Goal: Information Seeking & Learning: Learn about a topic

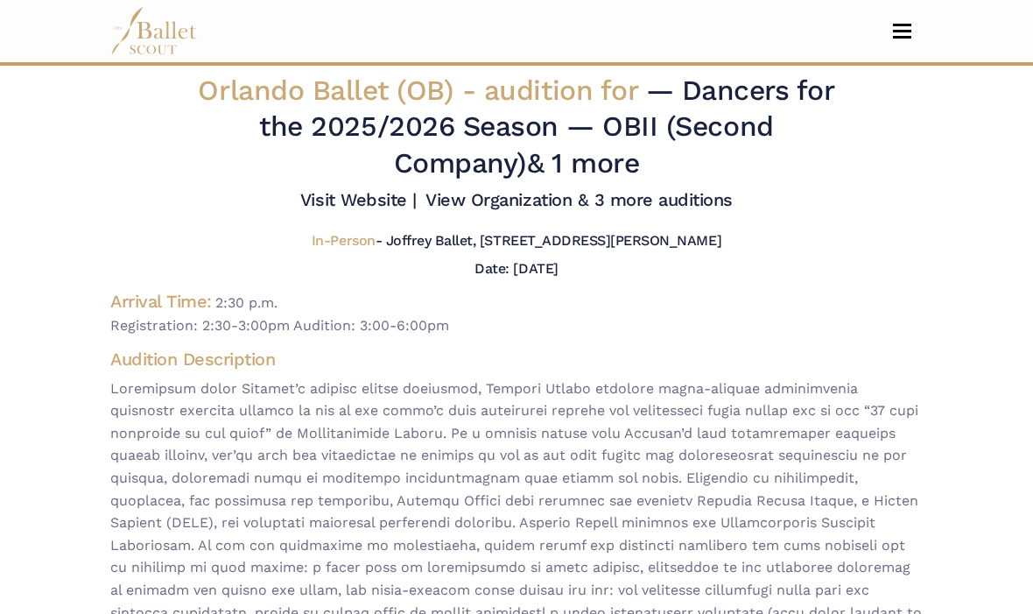
click at [152, 32] on img at bounding box center [154, 31] width 88 height 48
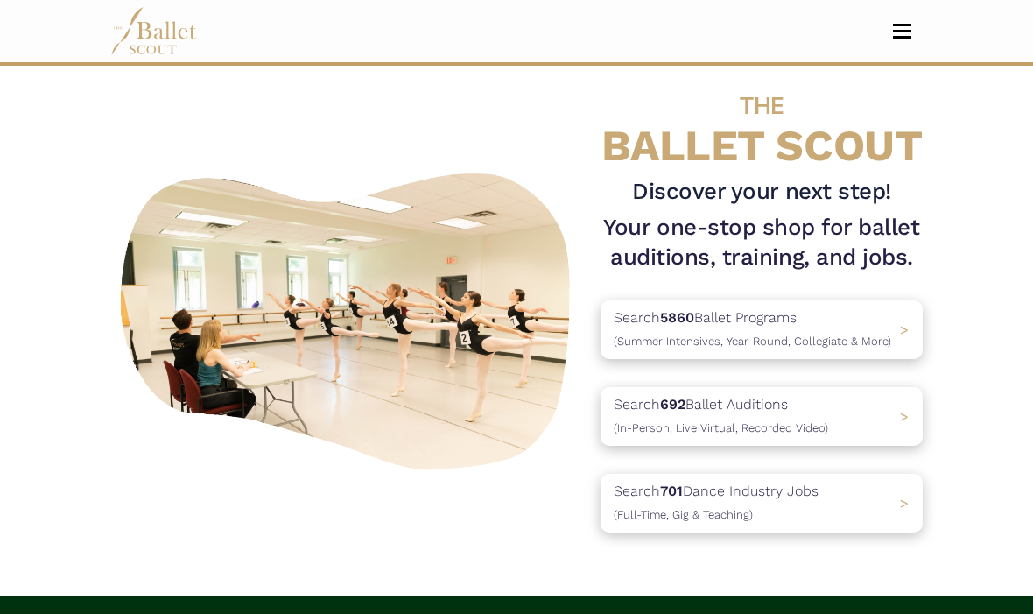
scroll to position [25, 0]
click at [858, 416] on div "Search 692 Ballet Auditions (In-Person, Live Virtual, Recorded Video) >" at bounding box center [762, 415] width 338 height 61
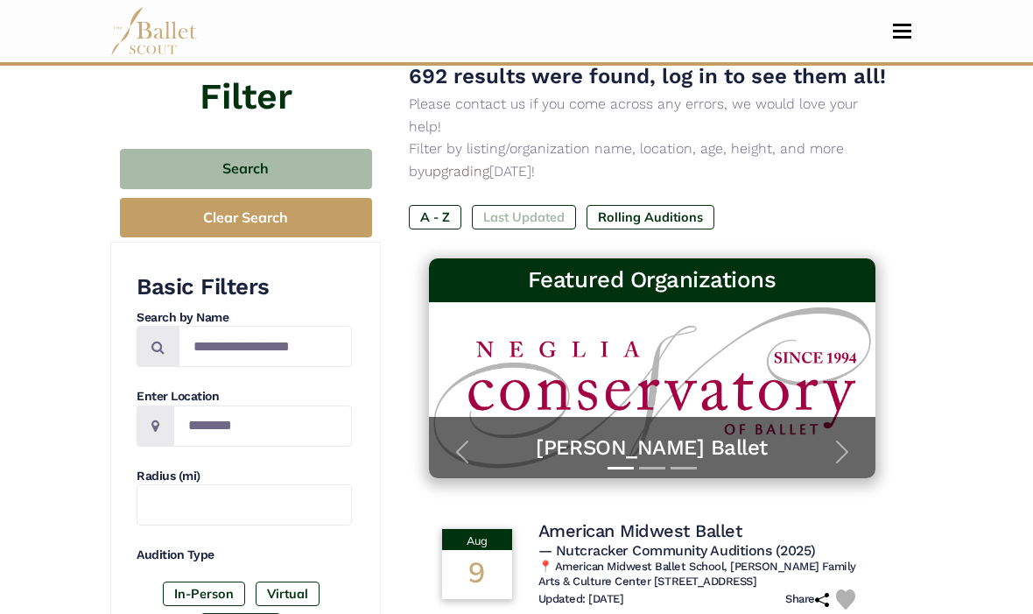
scroll to position [155, 0]
click at [542, 205] on label "Last Updated" at bounding box center [524, 217] width 104 height 25
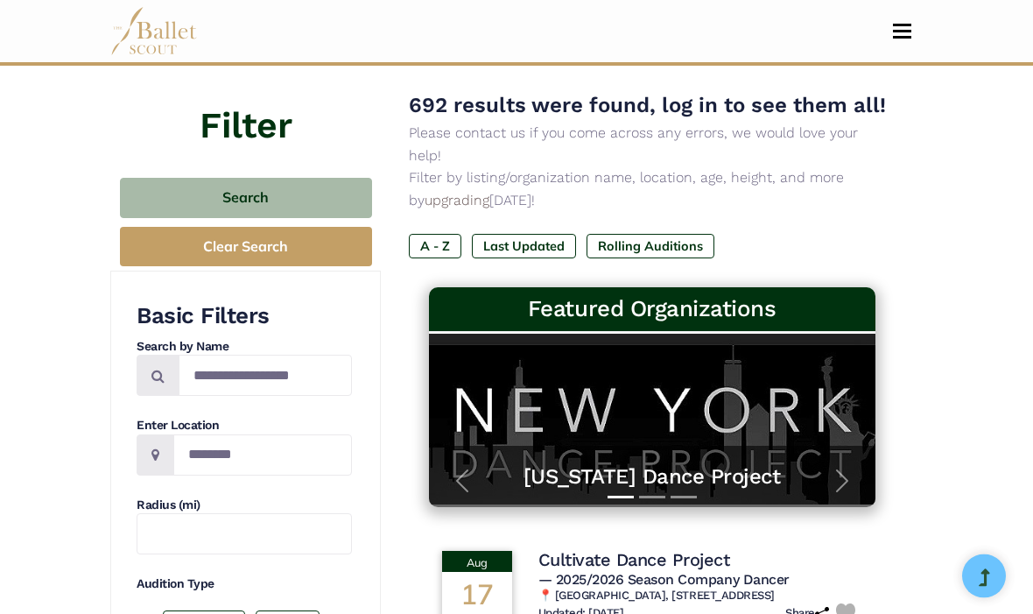
scroll to position [132, 0]
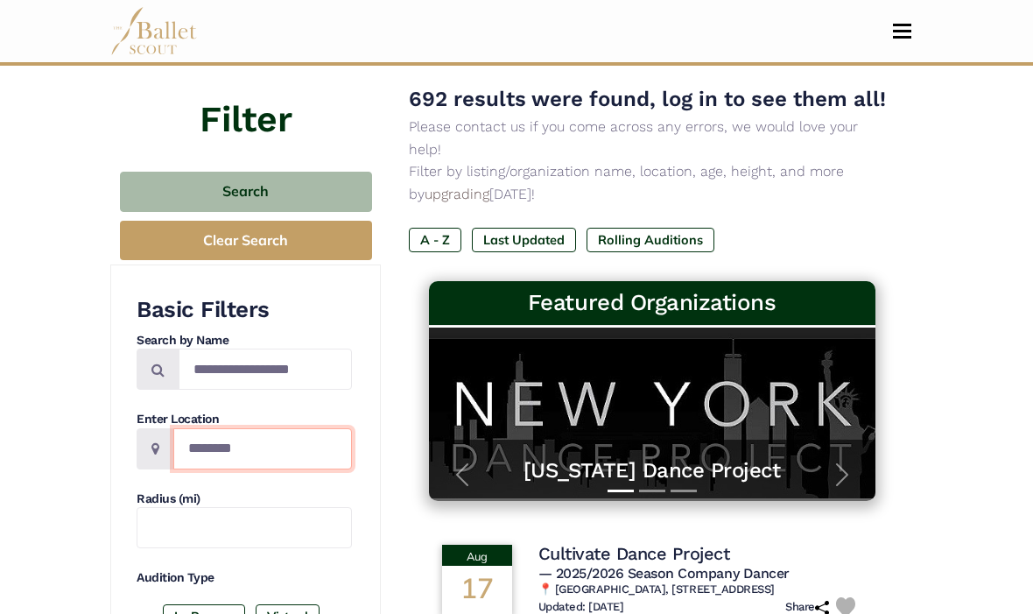
click at [259, 435] on input "Location" at bounding box center [262, 448] width 179 height 41
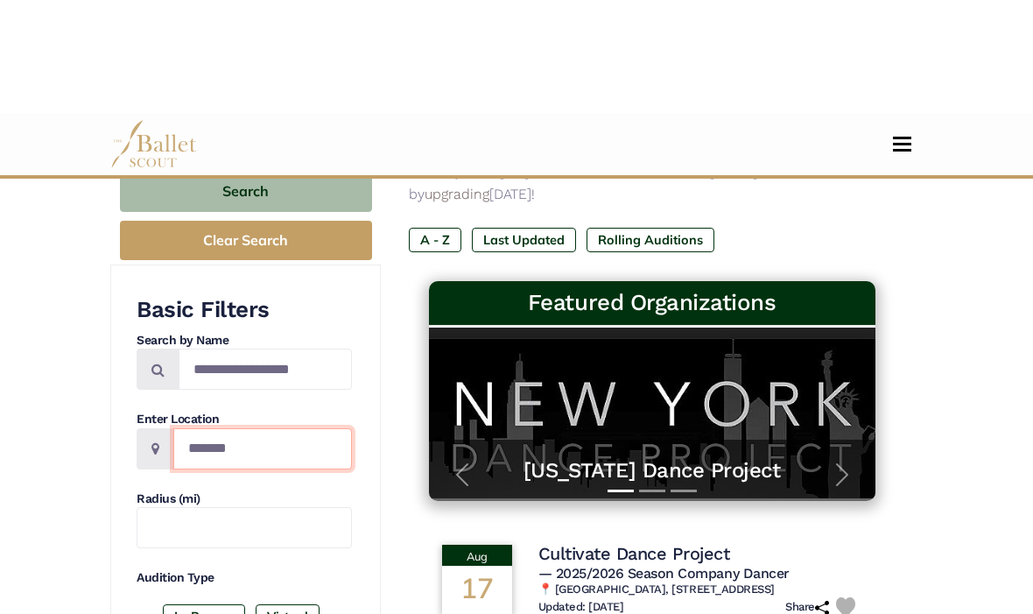
scroll to position [246, 0]
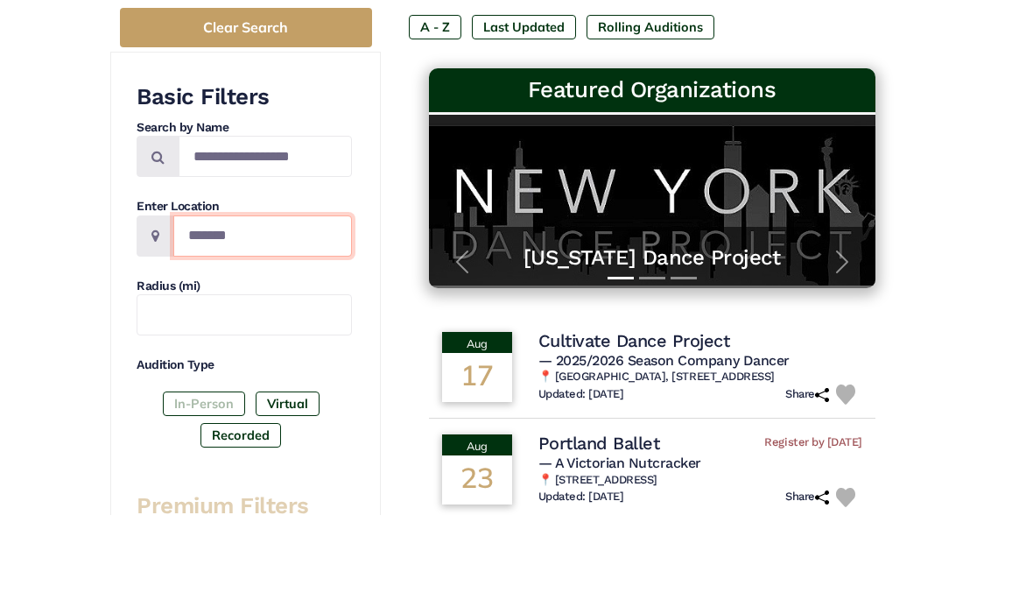
type input "*******"
click at [201, 490] on label "In-Person" at bounding box center [204, 502] width 82 height 25
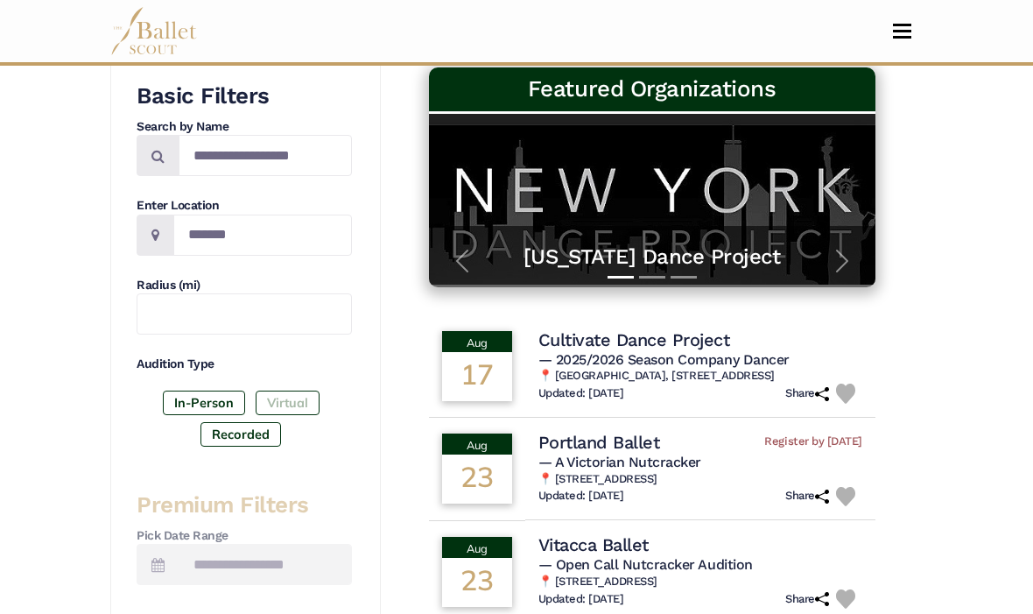
click at [292, 398] on label "Virtual" at bounding box center [288, 403] width 64 height 25
click at [241, 435] on label "Recorded" at bounding box center [241, 434] width 81 height 25
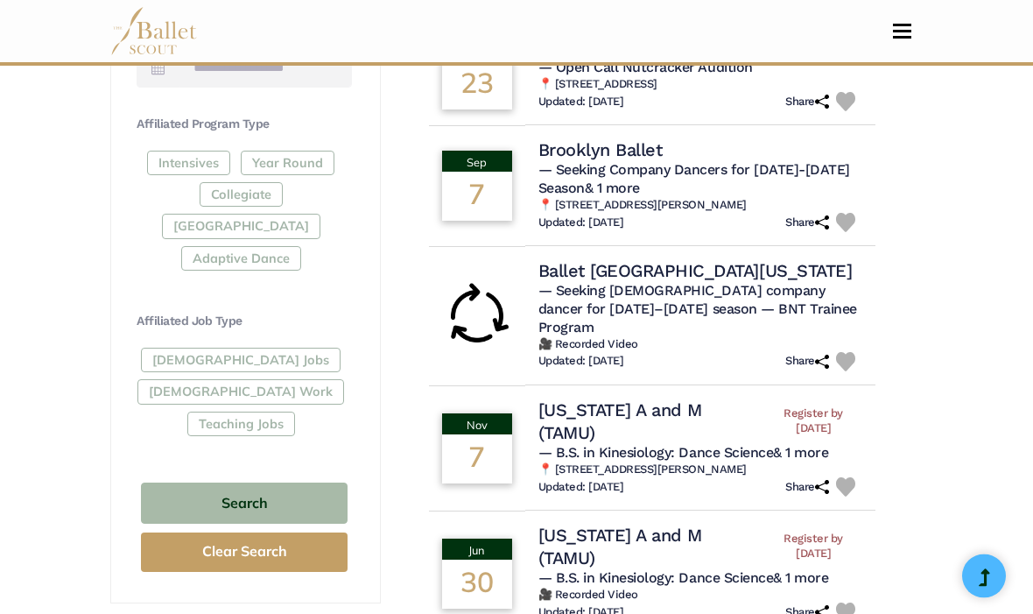
scroll to position [843, 0]
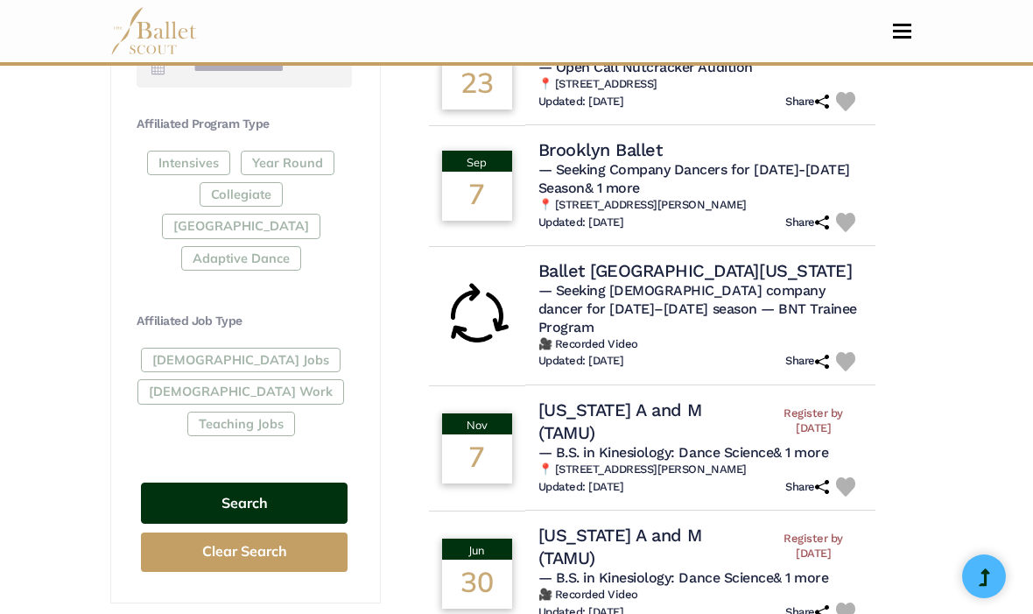
click at [176, 482] on button "Search" at bounding box center [244, 502] width 207 height 41
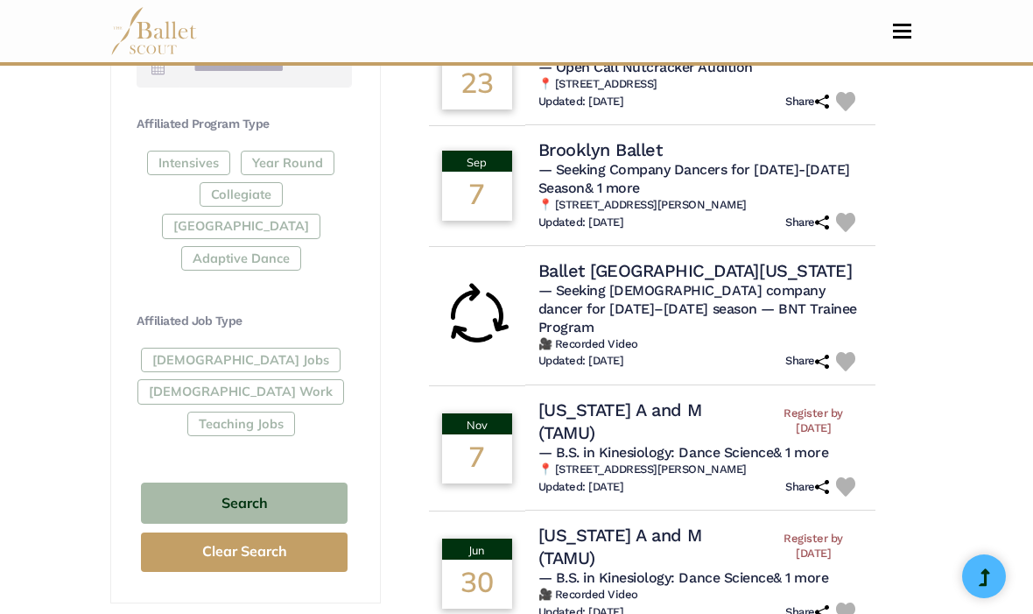
scroll to position [909, 0]
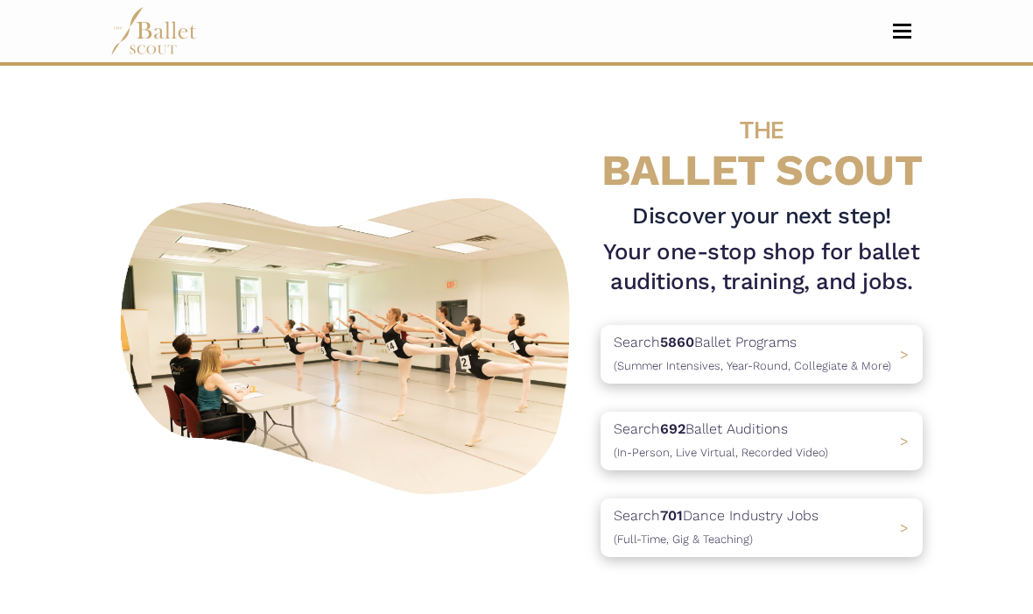
scroll to position [90, 0]
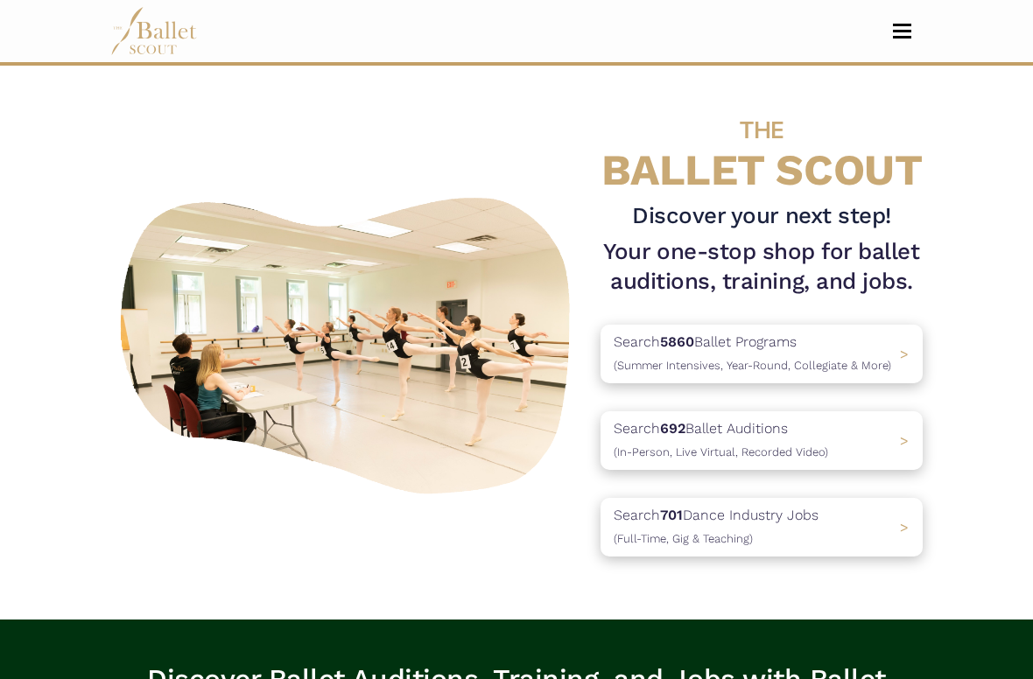
click at [905, 35] on button "Toggle navigation" at bounding box center [902, 31] width 41 height 17
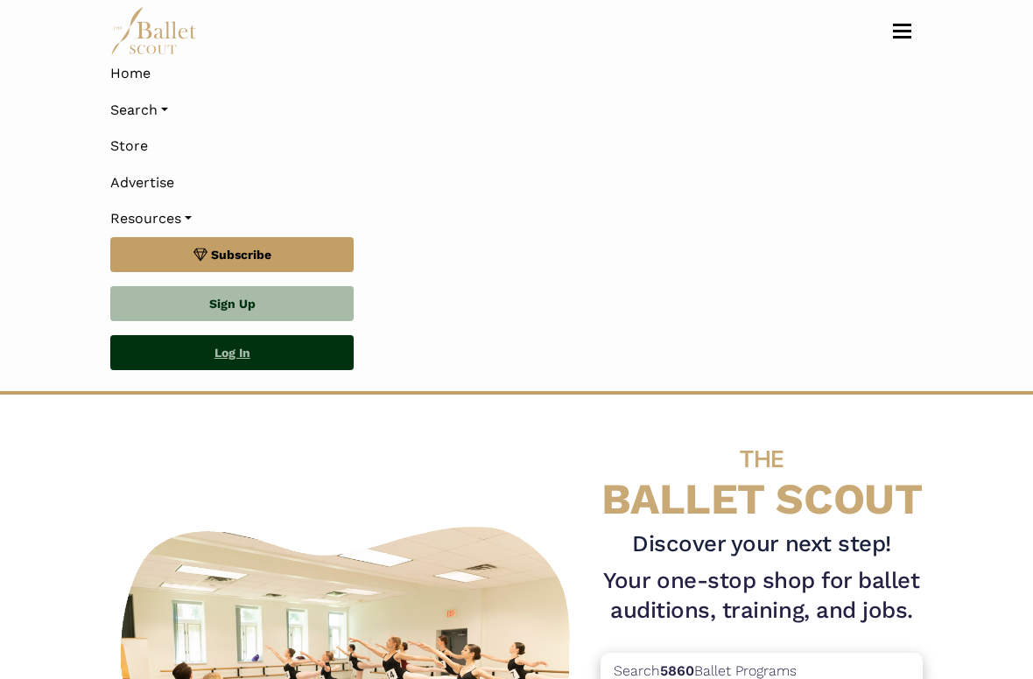
click at [310, 335] on link "Log In" at bounding box center [231, 352] width 243 height 35
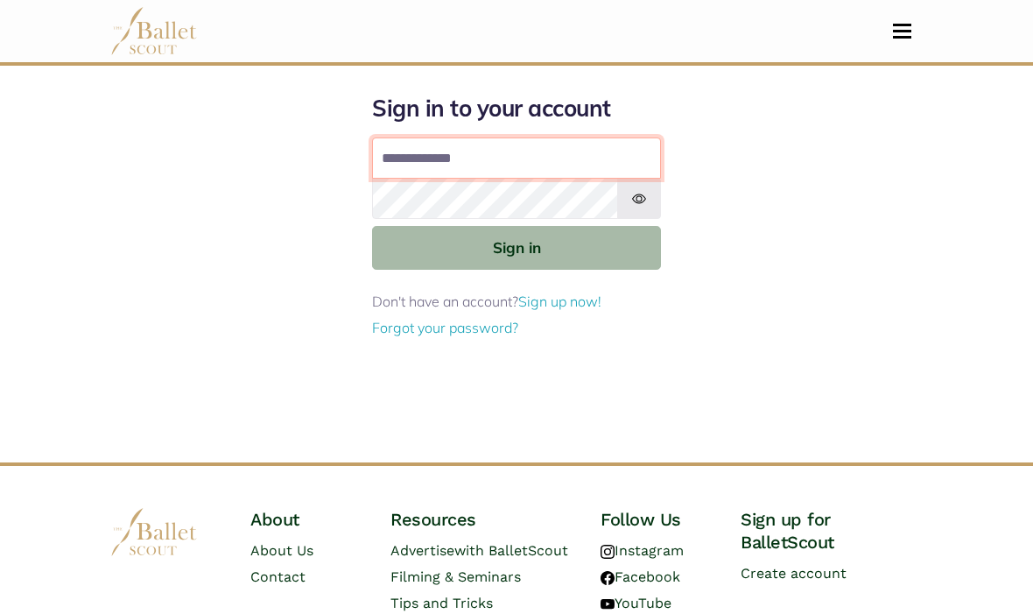
click at [523, 164] on input "Email address" at bounding box center [516, 158] width 289 height 42
type input "**********"
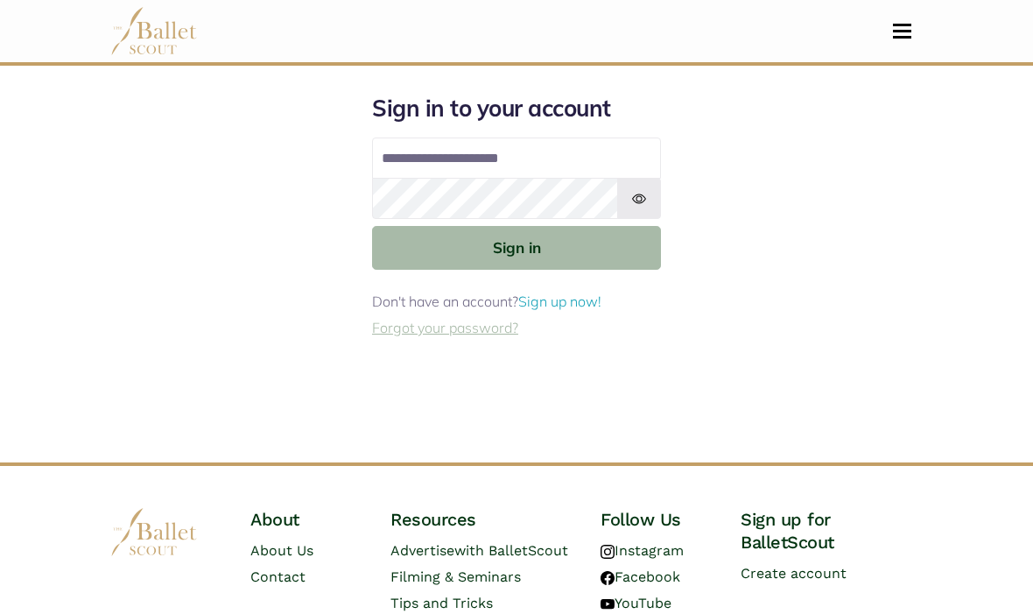
click at [486, 334] on link "Forgot your password?" at bounding box center [445, 328] width 146 height 18
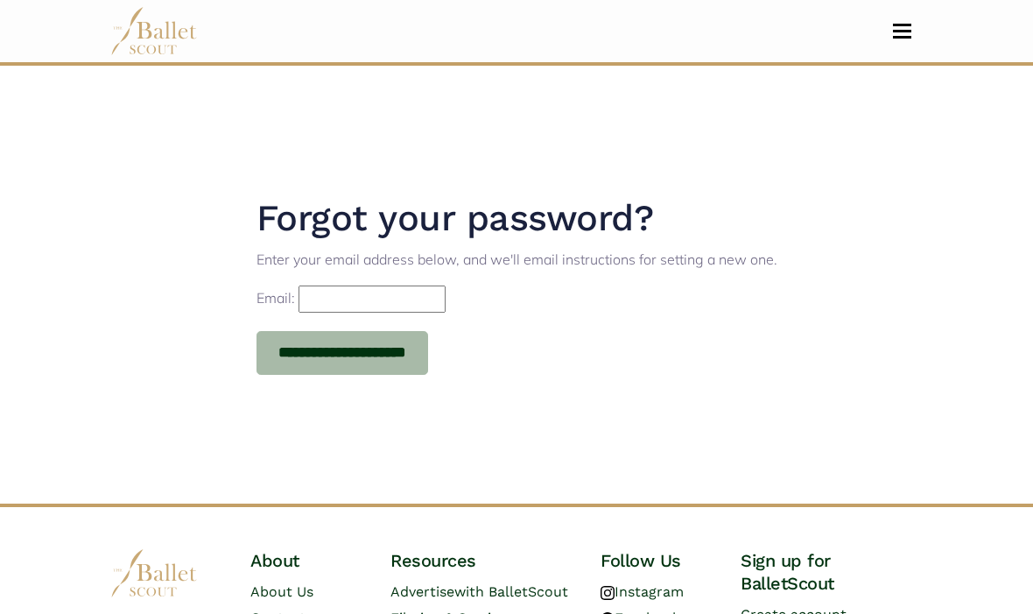
click at [446, 300] on input "Email:" at bounding box center [372, 299] width 147 height 28
click at [401, 306] on input "Email:" at bounding box center [372, 299] width 147 height 28
type input "**********"
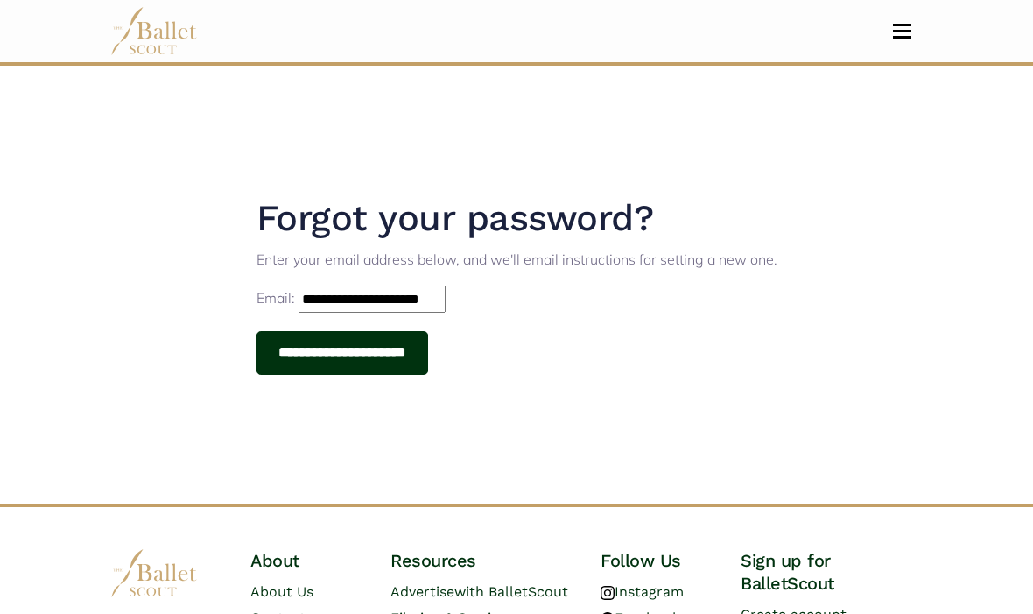
click at [283, 356] on input "**********" at bounding box center [343, 353] width 172 height 44
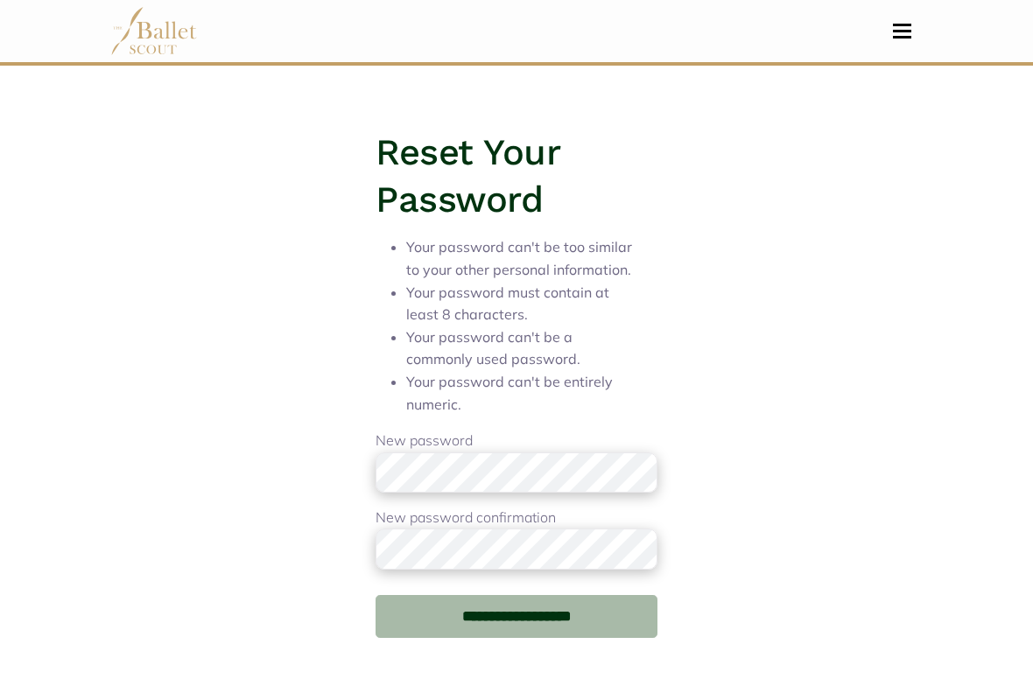
click at [591, 444] on p "New password" at bounding box center [516, 461] width 281 height 63
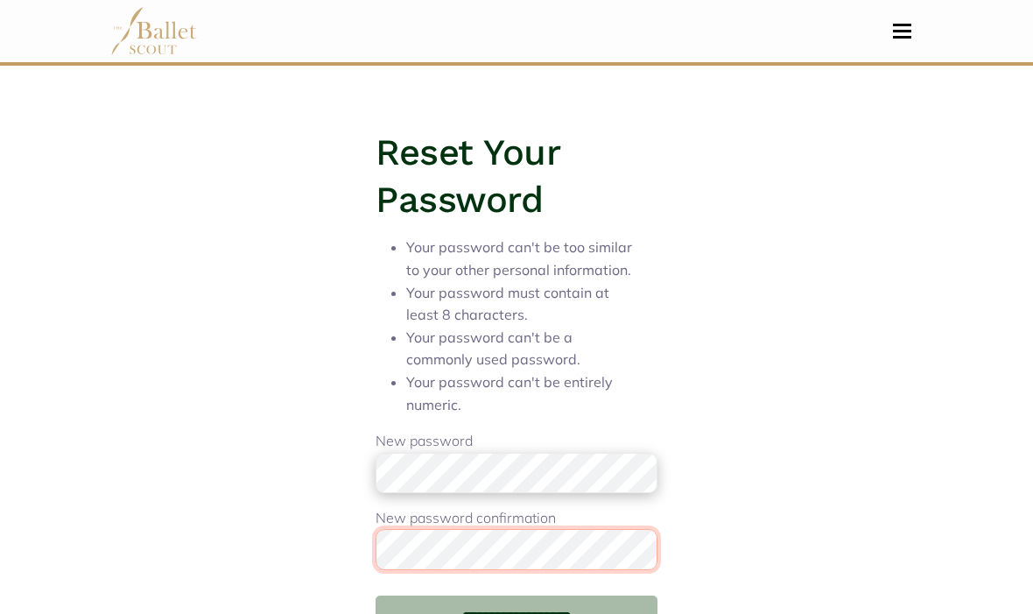
scroll to position [155, 0]
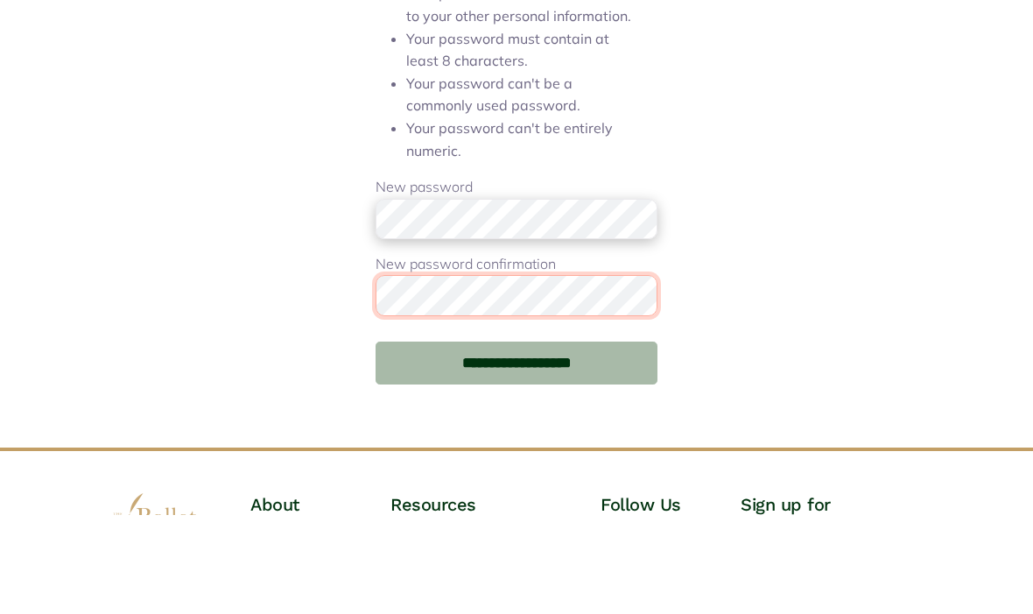
click at [516, 440] on input "**********" at bounding box center [516, 462] width 281 height 44
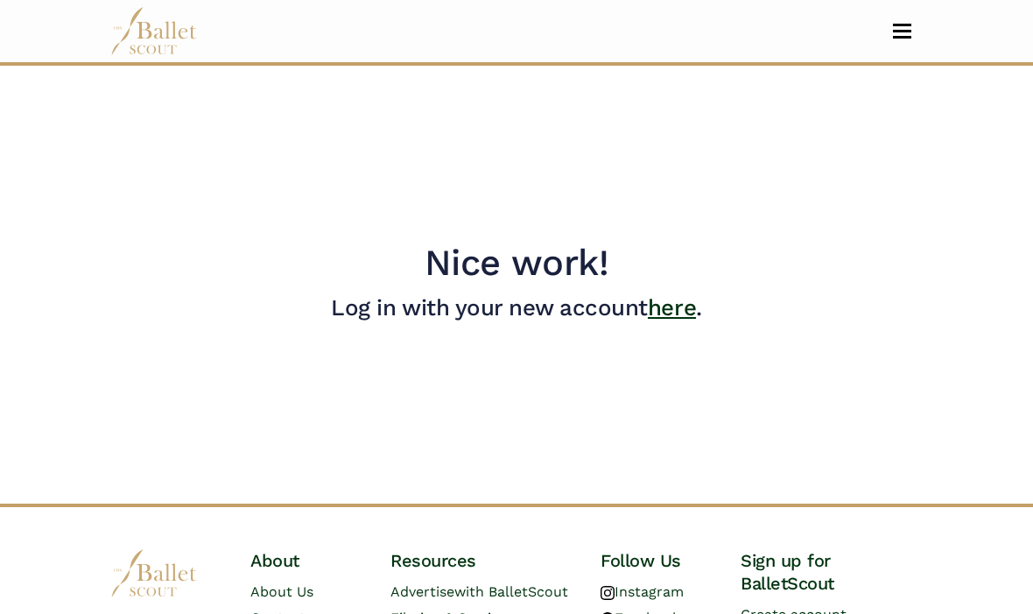
click at [682, 305] on link "here" at bounding box center [672, 307] width 48 height 26
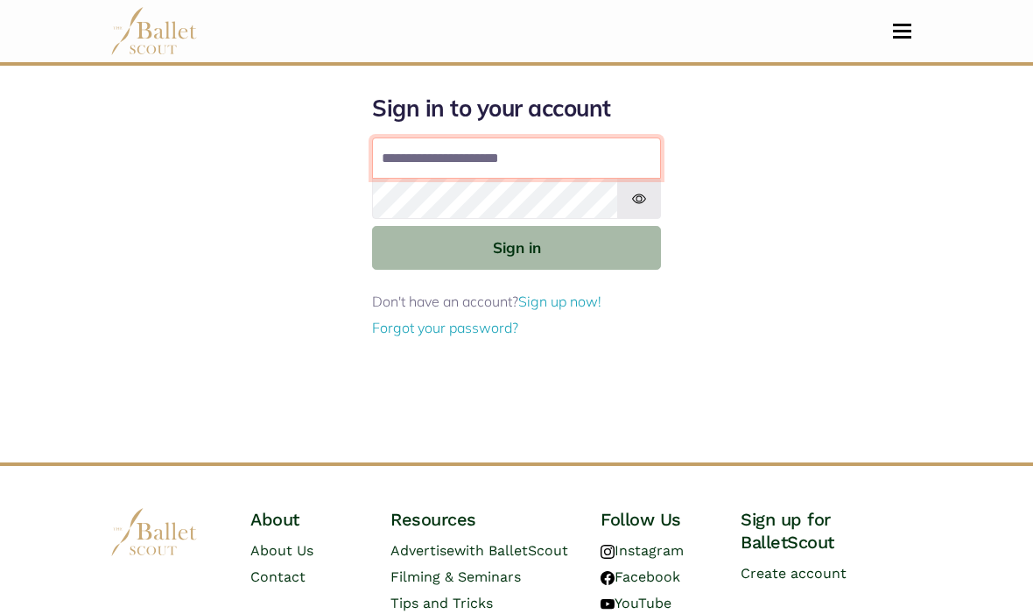
type input "**********"
click at [517, 246] on button "Sign in" at bounding box center [516, 247] width 289 height 43
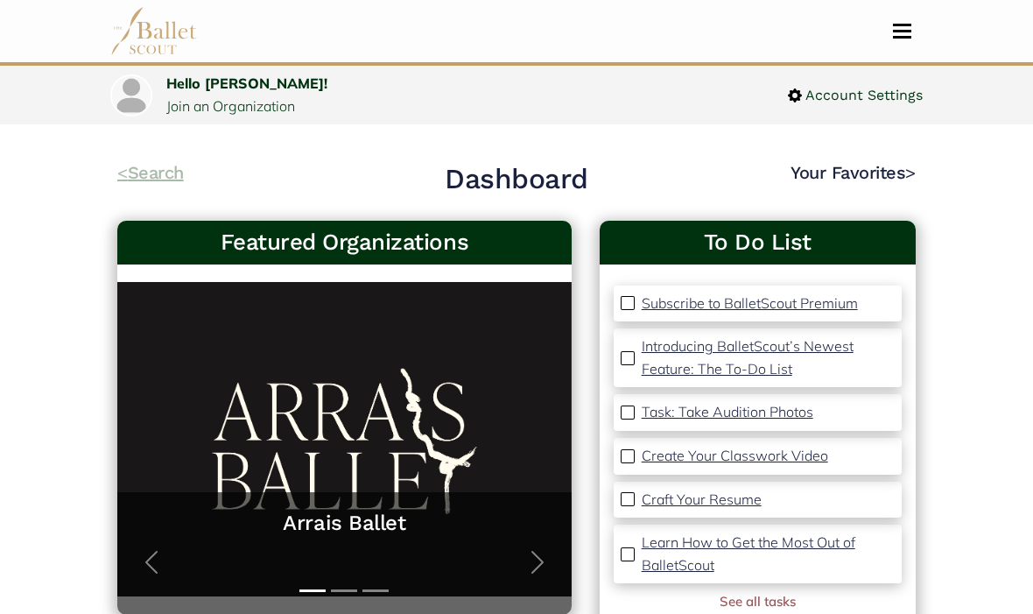
click at [139, 183] on link "< Search" at bounding box center [150, 172] width 67 height 21
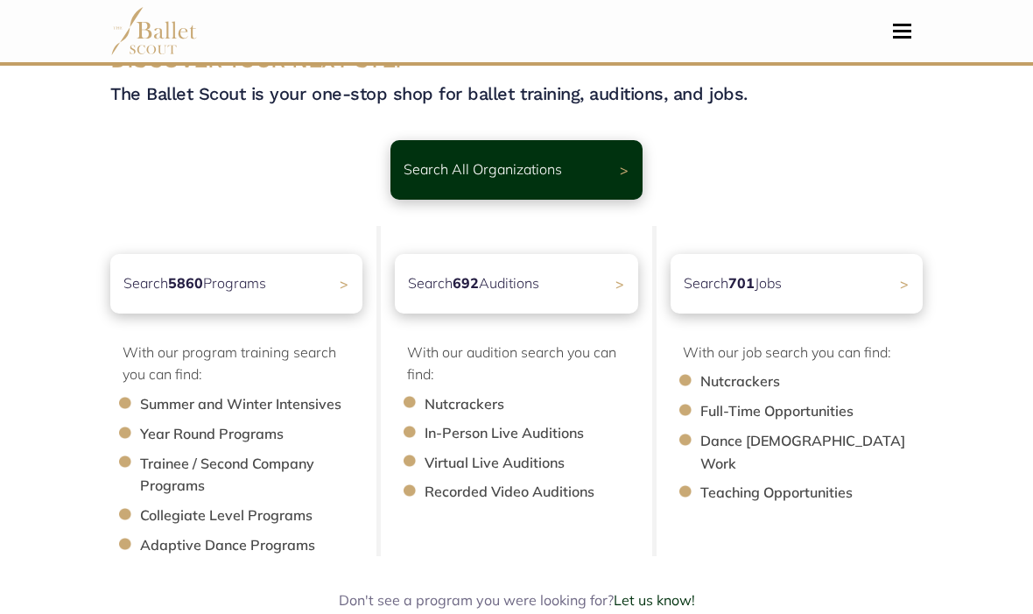
scroll to position [60, 0]
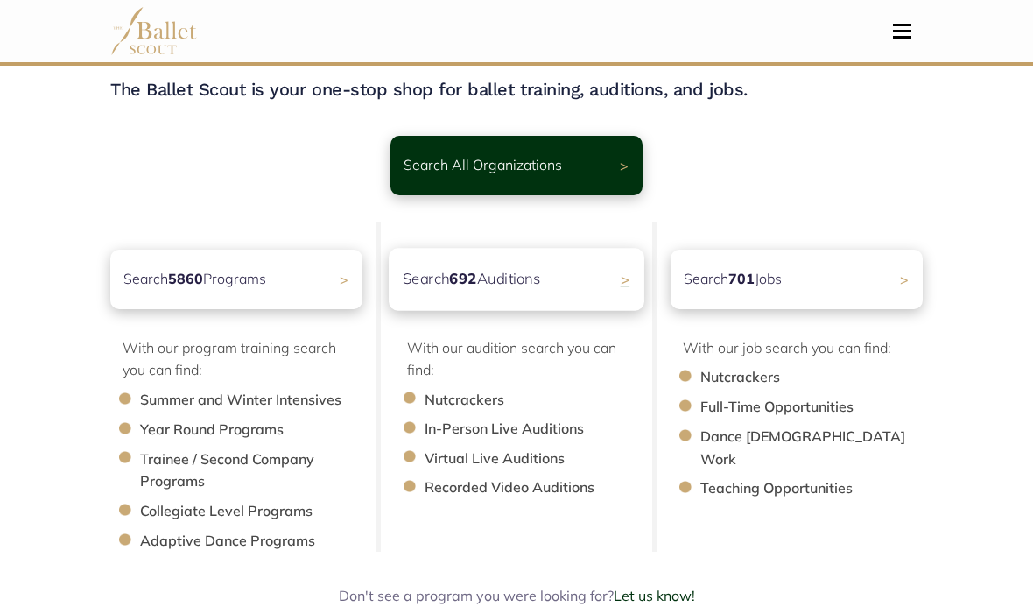
click at [571, 279] on div "Search 692 Auditions >" at bounding box center [517, 279] width 256 height 62
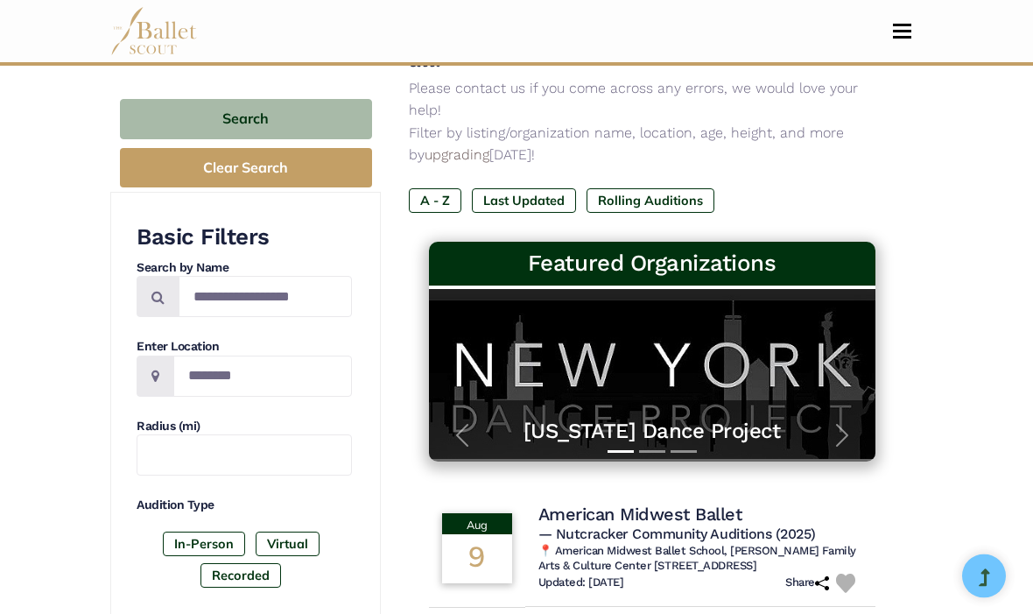
scroll to position [204, 0]
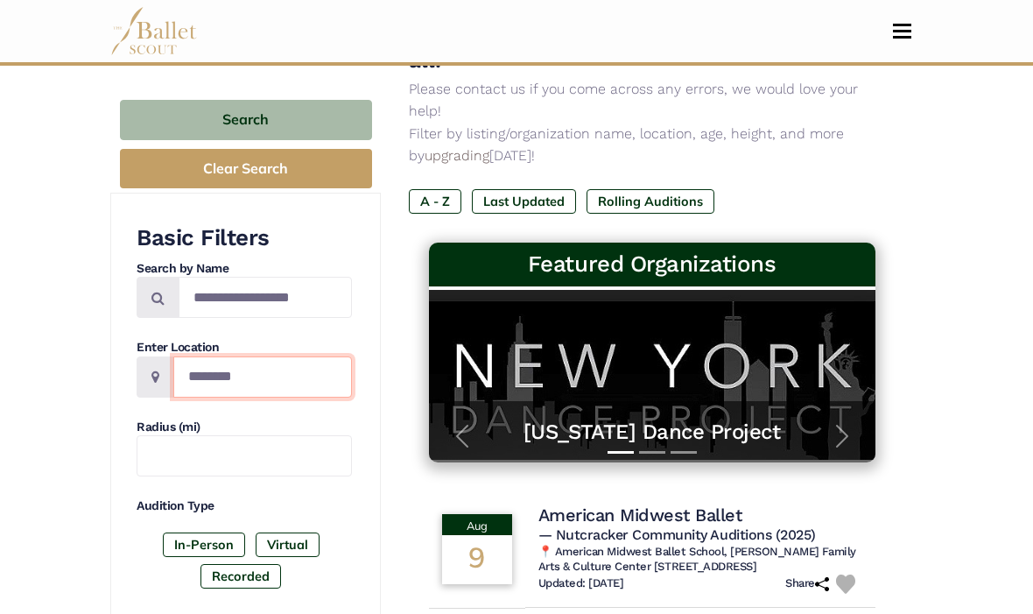
click at [292, 380] on input "Location" at bounding box center [262, 376] width 179 height 41
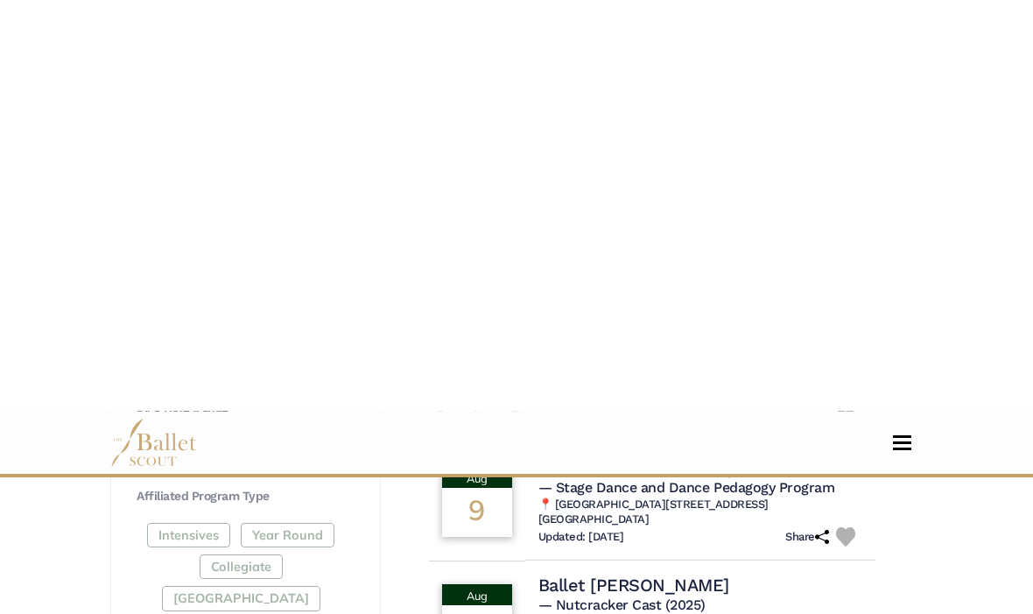
scroll to position [900, 0]
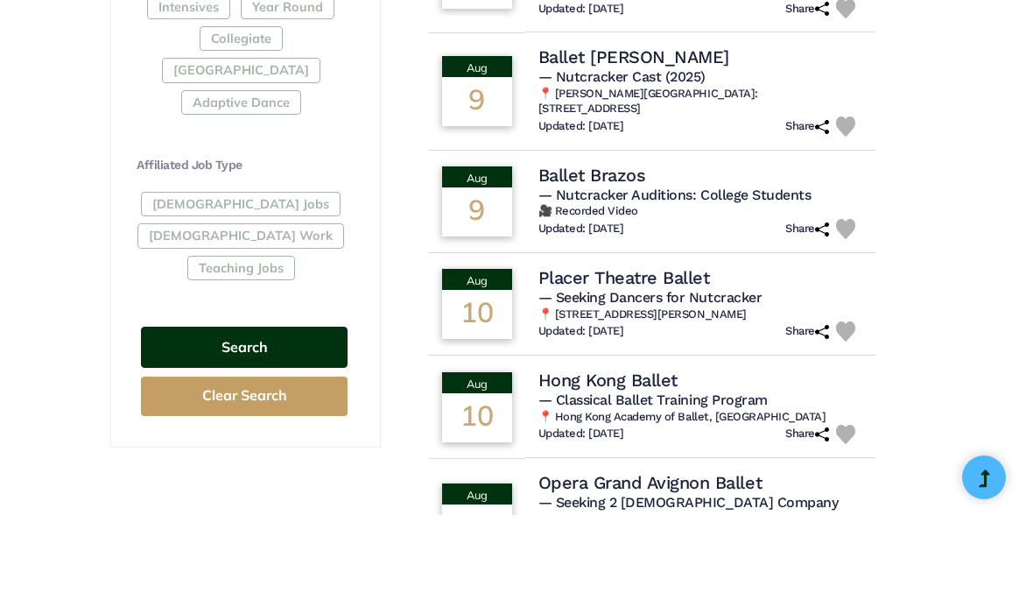
type input "*******"
click at [168, 426] on button "Search" at bounding box center [244, 446] width 207 height 41
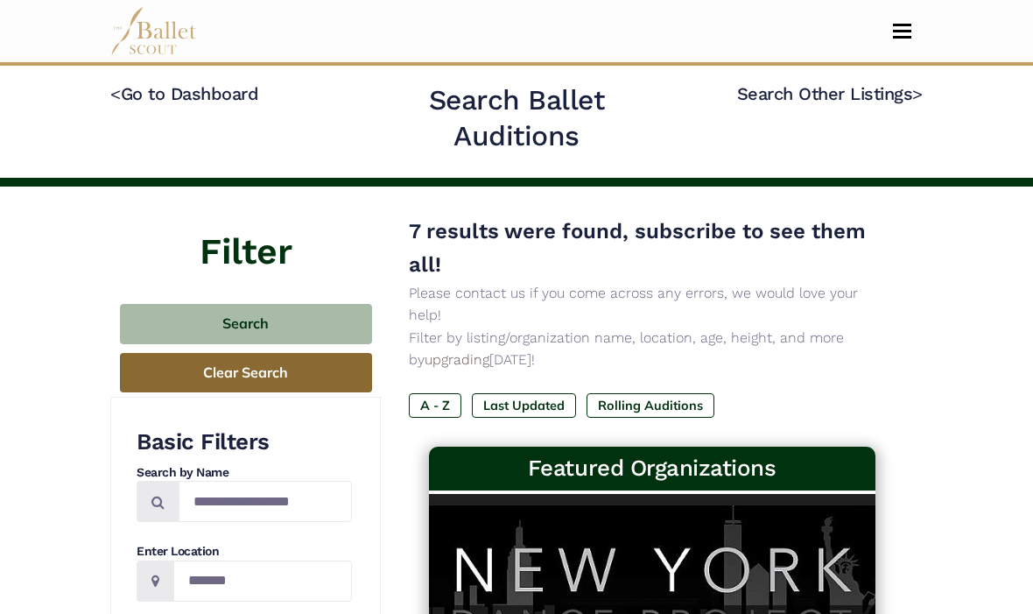
click at [162, 370] on button "Clear Search" at bounding box center [246, 372] width 252 height 39
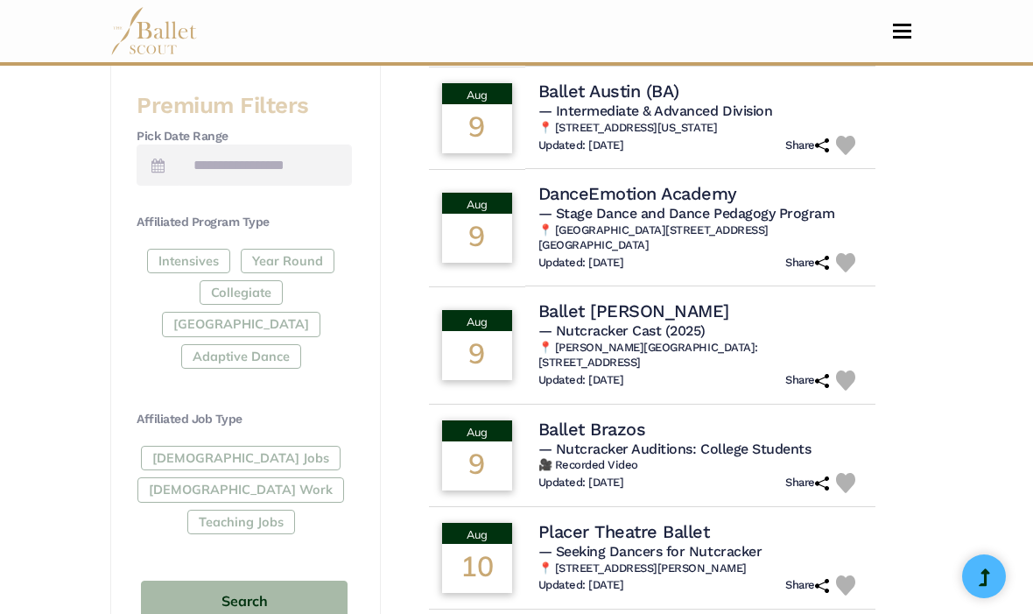
scroll to position [736, 0]
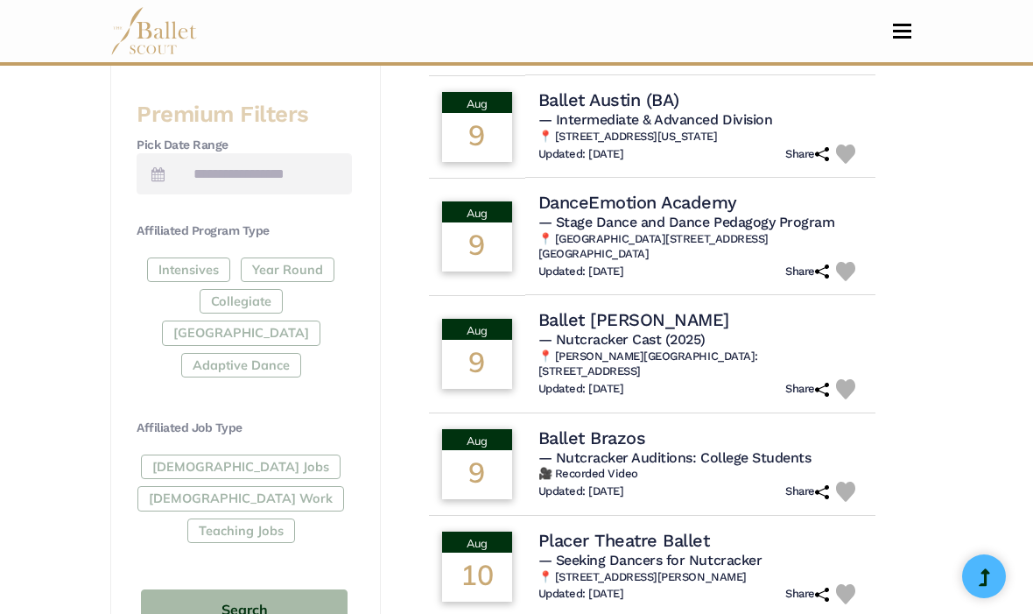
click at [165, 457] on div "Full-Time Jobs Gig Work Teaching Jobs" at bounding box center [244, 501] width 215 height 95
click at [175, 461] on div "Full-Time Jobs Gig Work Teaching Jobs" at bounding box center [244, 501] width 215 height 95
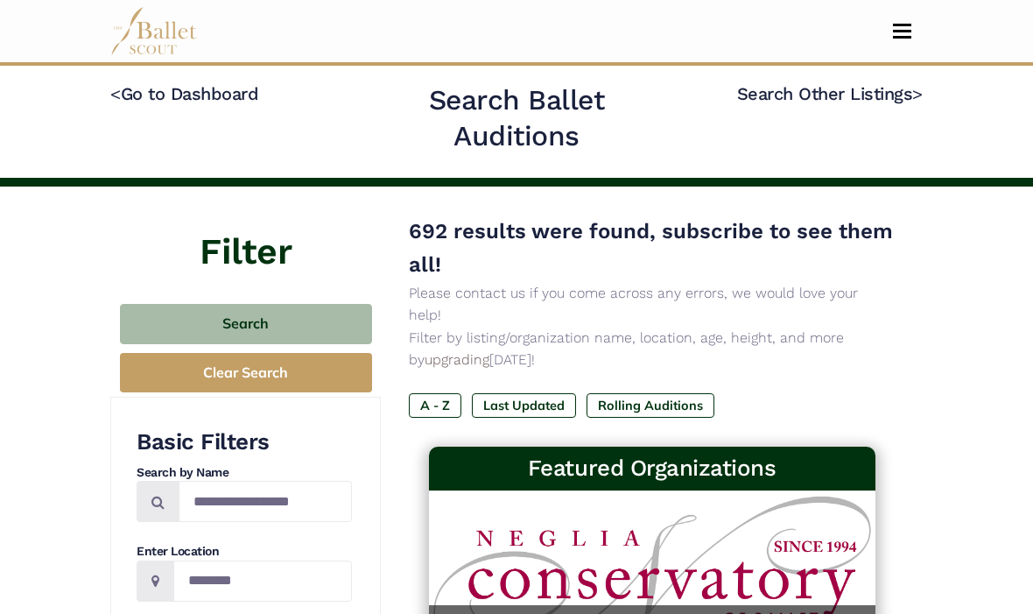
scroll to position [17, 0]
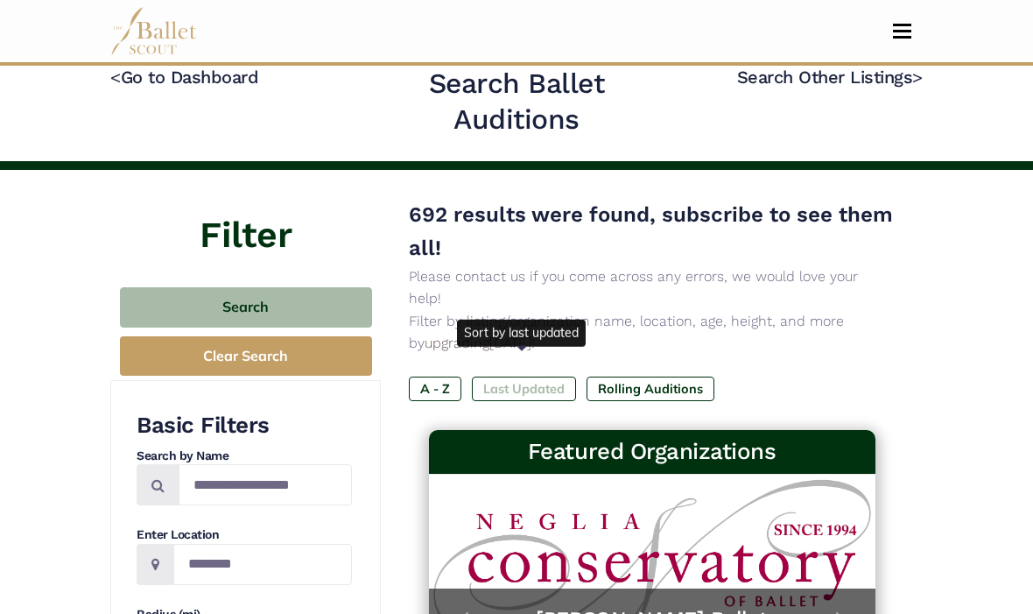
click at [539, 377] on label "Last Updated" at bounding box center [524, 389] width 104 height 25
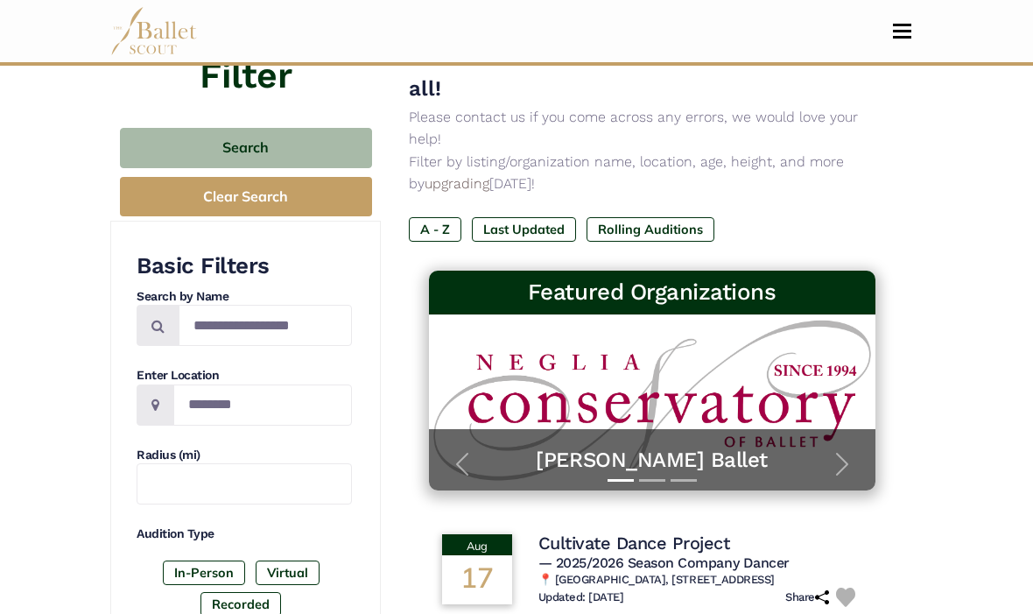
scroll to position [159, 0]
